Goal: Transaction & Acquisition: Obtain resource

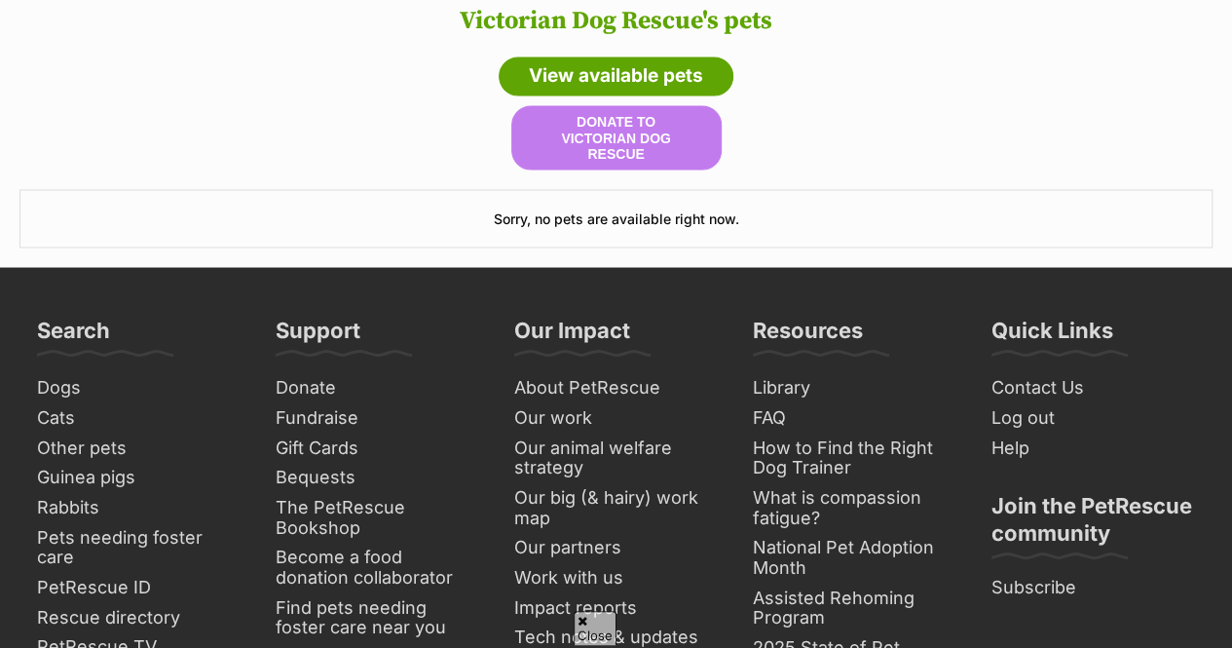
scroll to position [1713, 0]
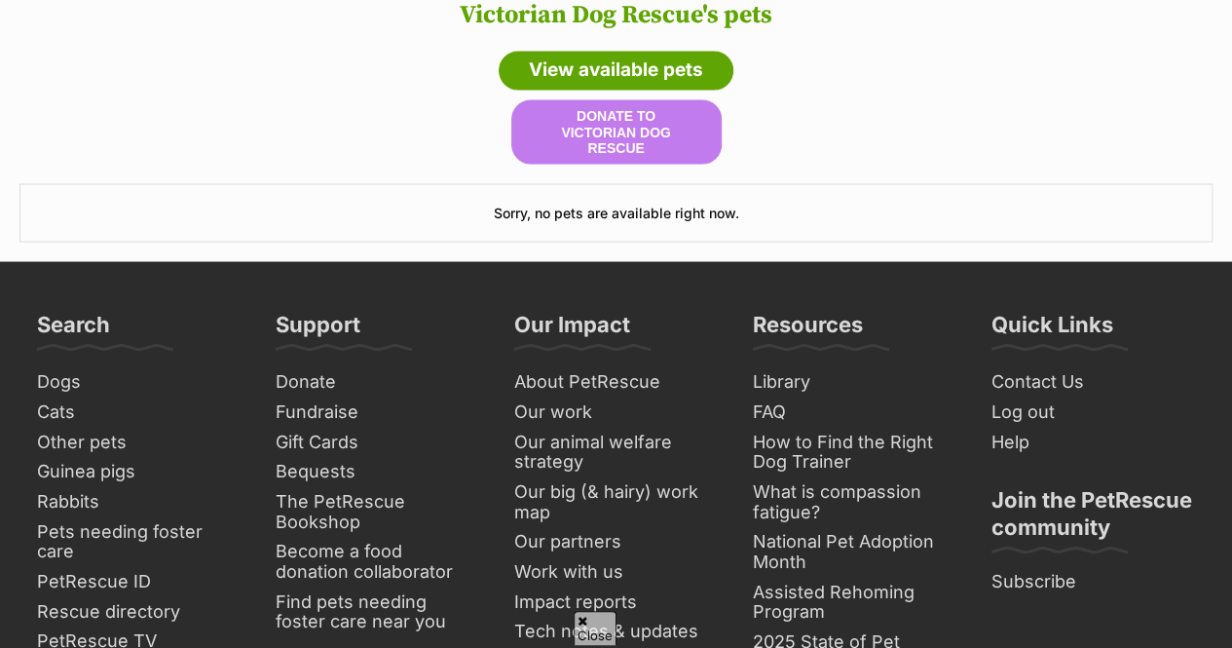
click at [1058, 196] on h3 "Sorry, no pets are available right now." at bounding box center [616, 212] width 1194 height 58
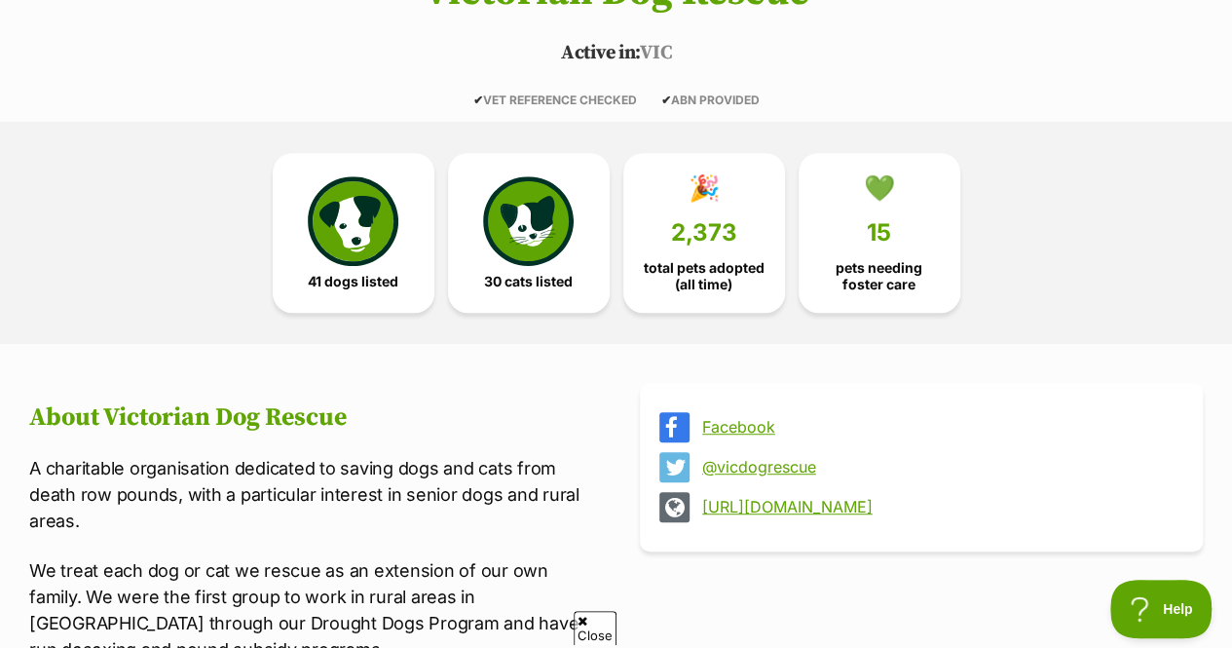
scroll to position [386, 0]
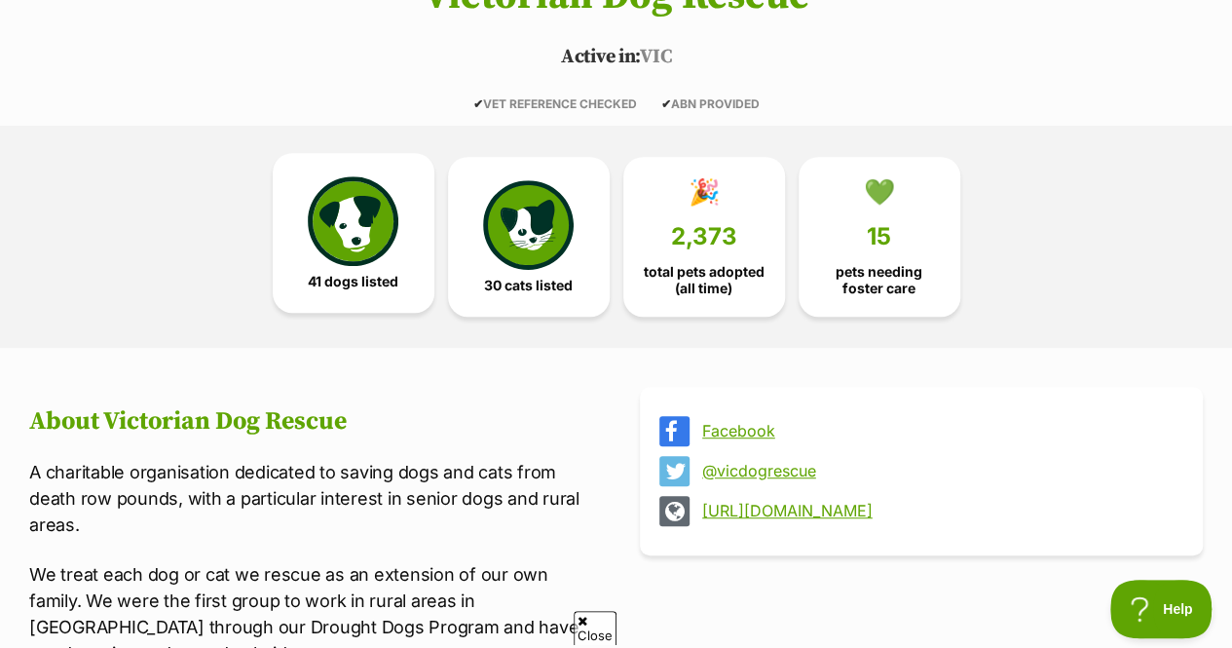
click at [374, 255] on img at bounding box center [353, 221] width 90 height 90
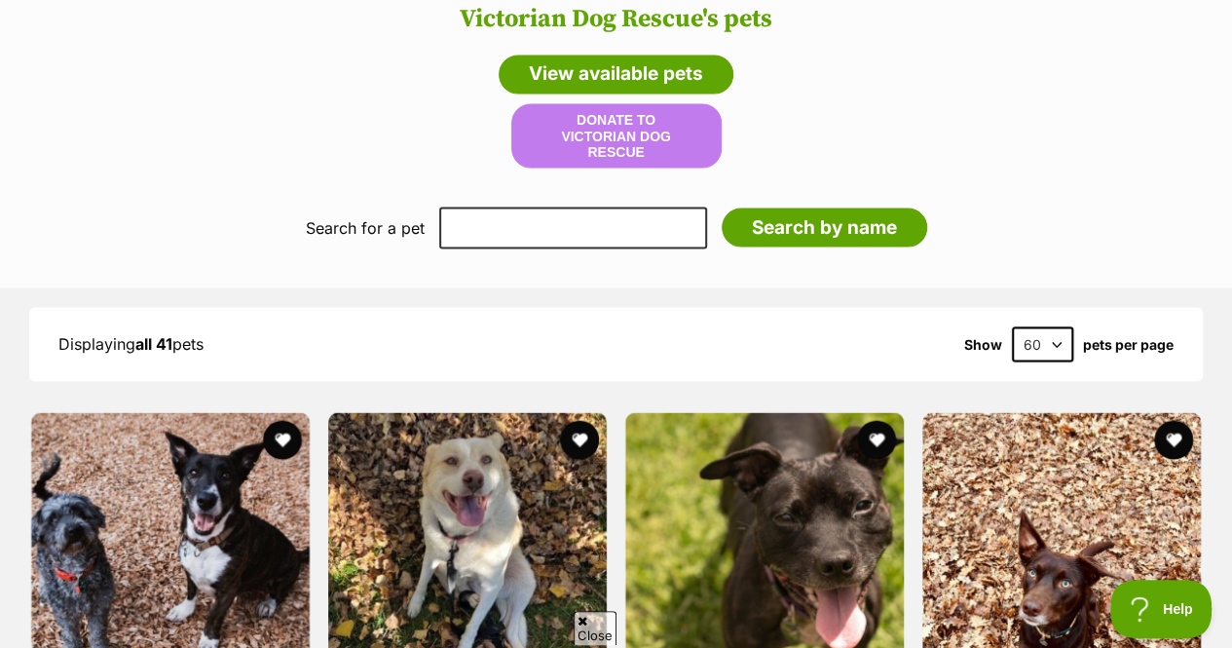
scroll to position [1707, 0]
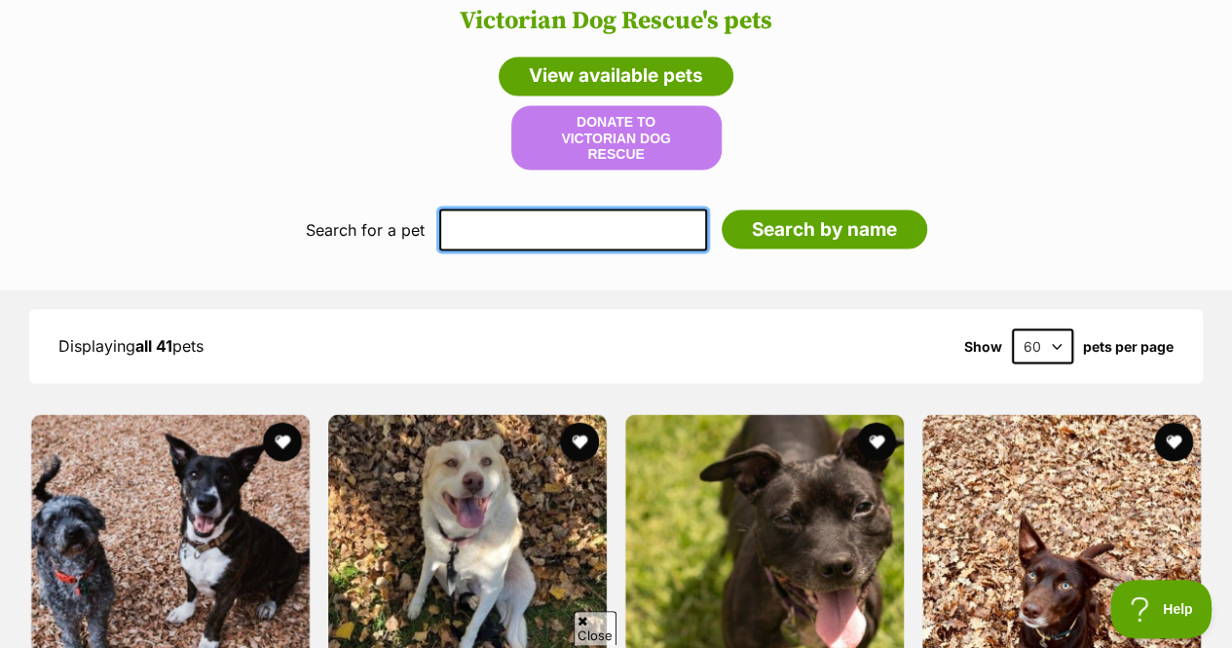
click at [540, 223] on input "text" at bounding box center [573, 229] width 268 height 41
type input "bella"
click at [722, 209] on input "Search by name" at bounding box center [825, 228] width 206 height 39
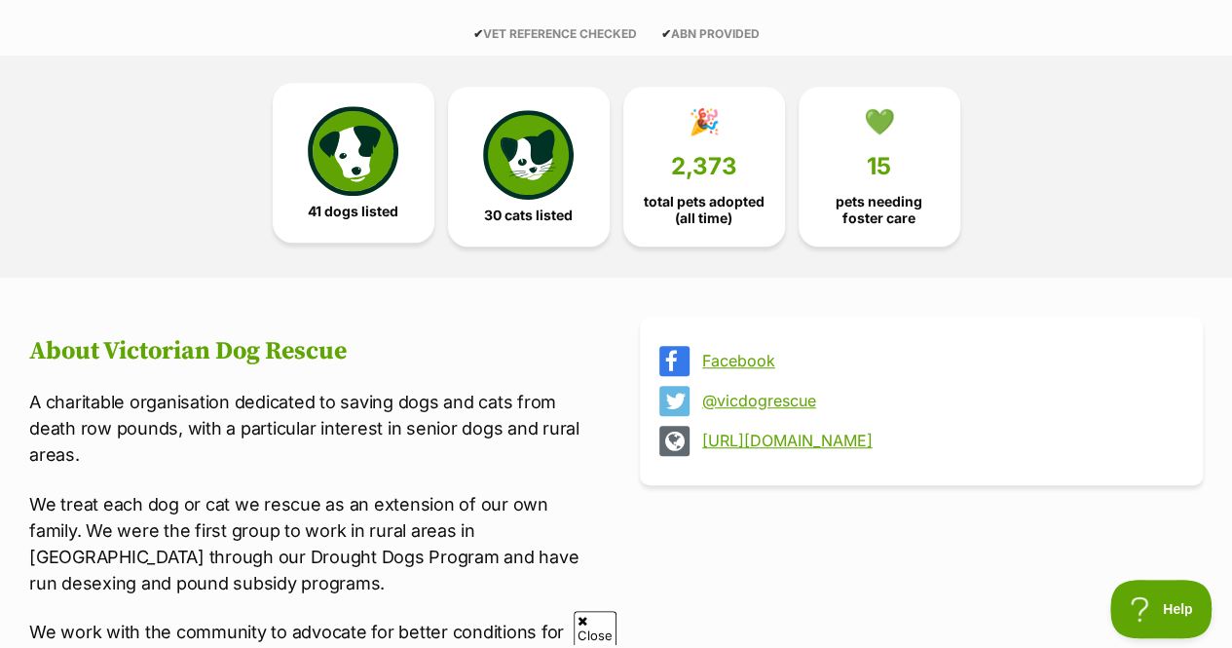
scroll to position [454, 0]
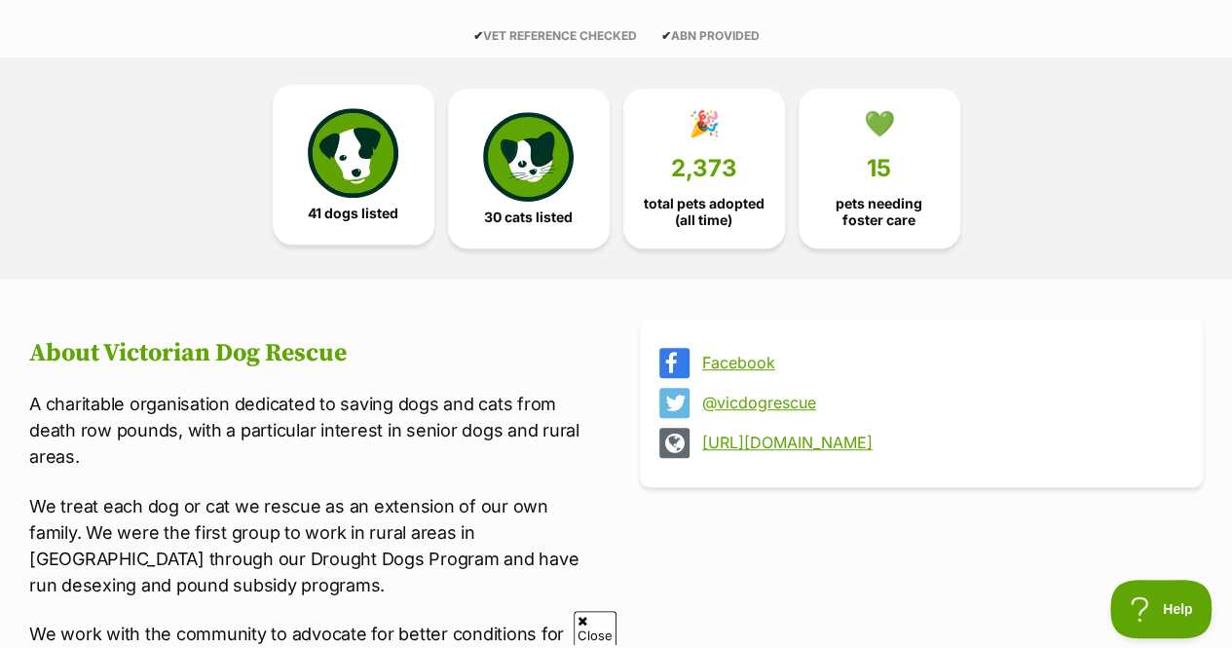
click at [320, 163] on img at bounding box center [353, 153] width 90 height 90
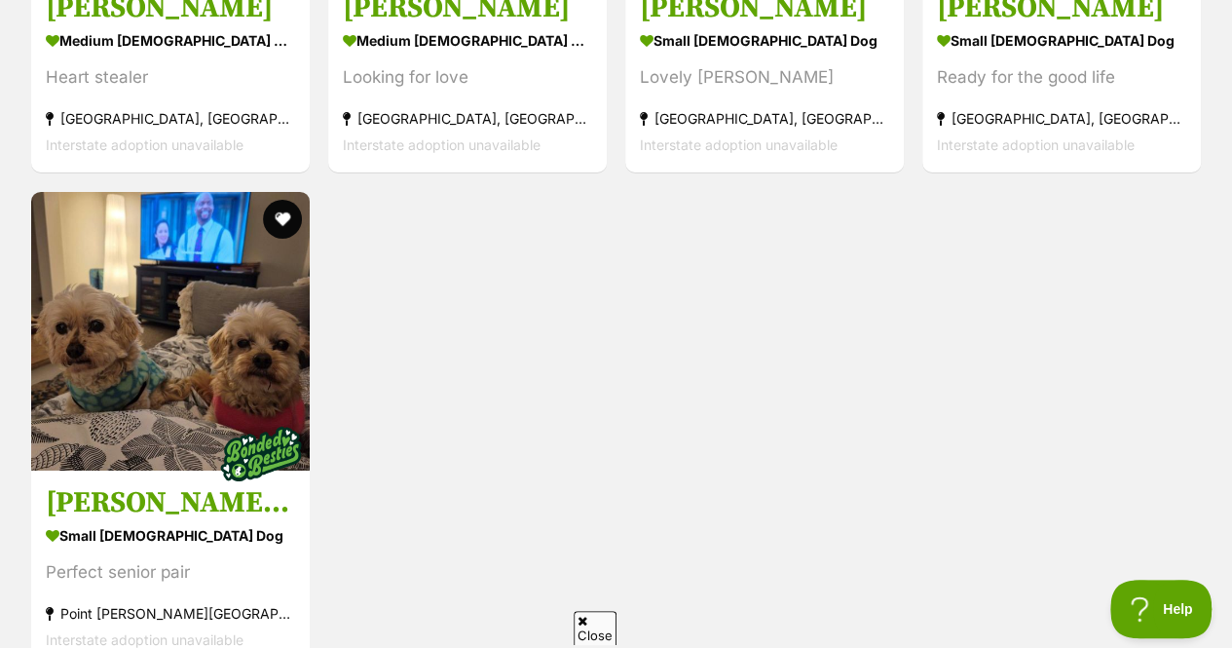
scroll to position [6873, 0]
